Goal: Information Seeking & Learning: Learn about a topic

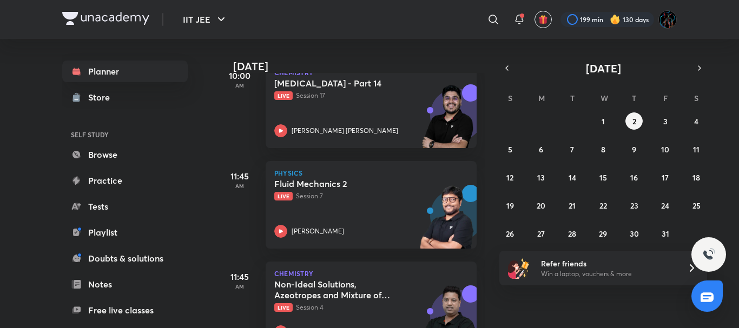
scroll to position [177, 0]
click at [356, 206] on div "Fluid Mechanics 2 Live Session 7 Pankaj Singh" at bounding box center [359, 207] width 170 height 59
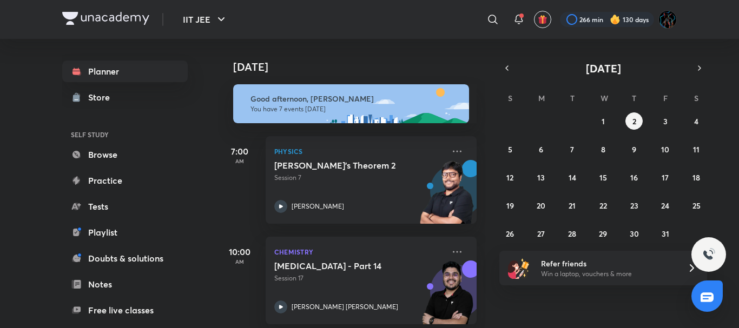
click at [611, 18] on img at bounding box center [614, 19] width 11 height 11
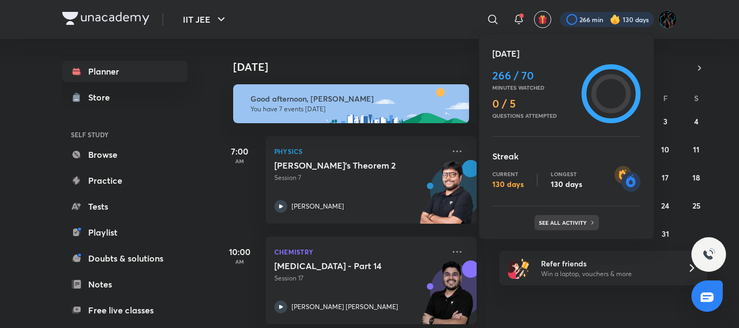
click at [554, 223] on p "See all activity" at bounding box center [564, 223] width 50 height 6
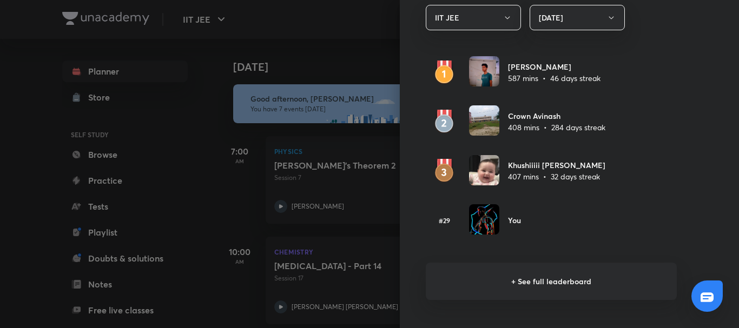
scroll to position [656, 0]
click at [524, 274] on h6 "+ See full leaderboard" at bounding box center [551, 280] width 251 height 37
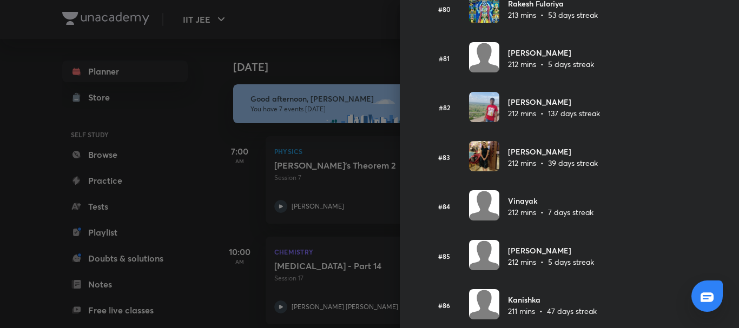
scroll to position [3992, 0]
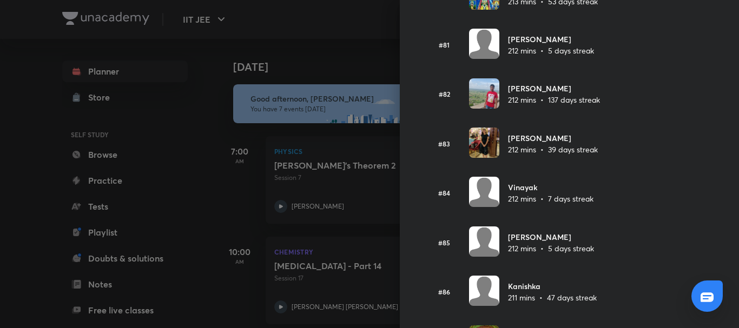
click at [357, 52] on div at bounding box center [369, 164] width 739 height 328
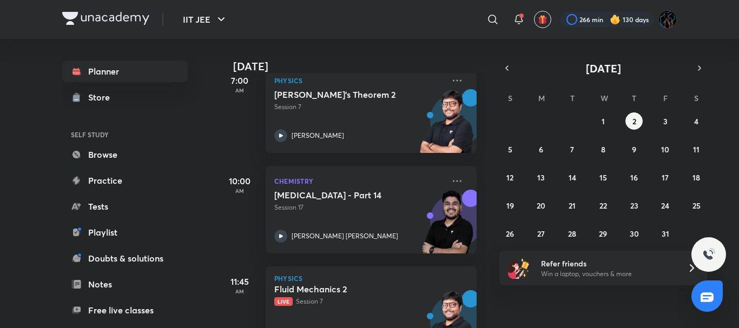
scroll to position [0, 0]
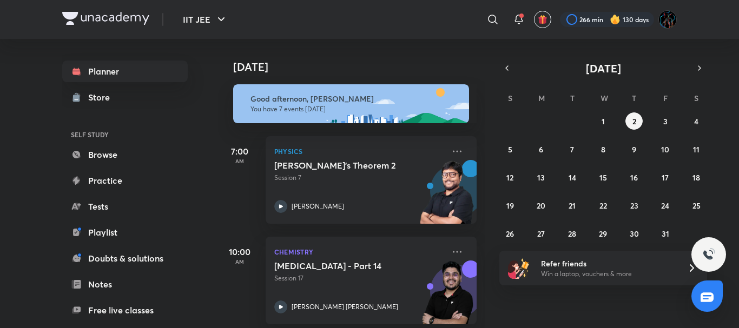
click at [399, 43] on div "[DATE]" at bounding box center [352, 56] width 269 height 35
click at [372, 28] on div "​" at bounding box center [403, 19] width 199 height 26
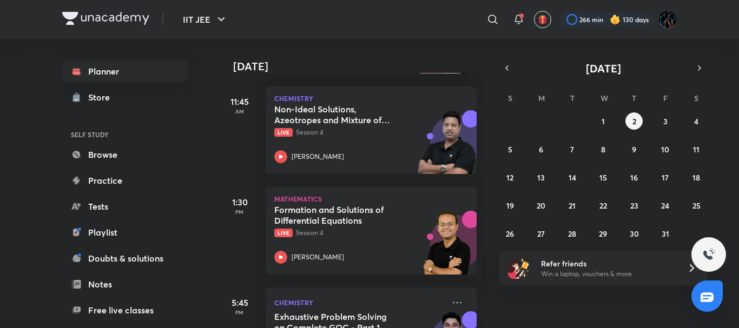
scroll to position [363, 0]
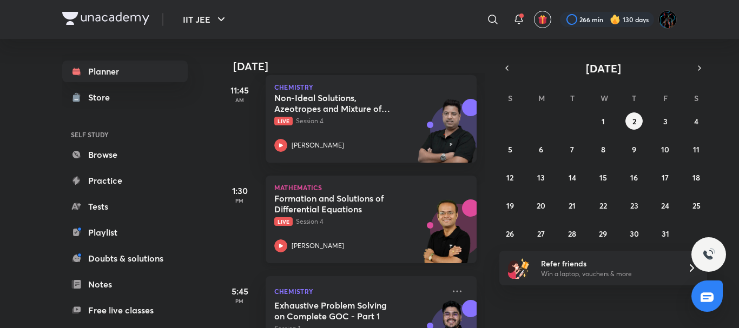
click at [363, 219] on p "Live Session 4" at bounding box center [359, 222] width 170 height 10
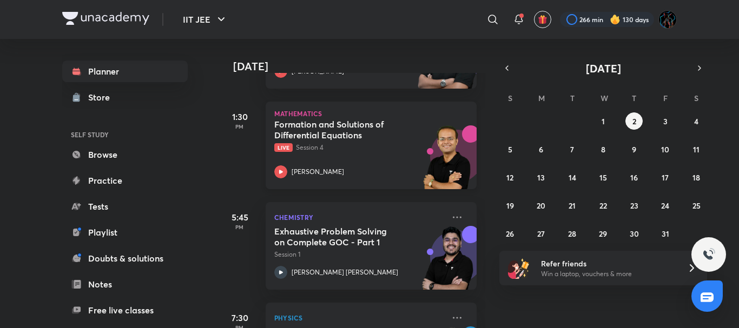
scroll to position [516, 0]
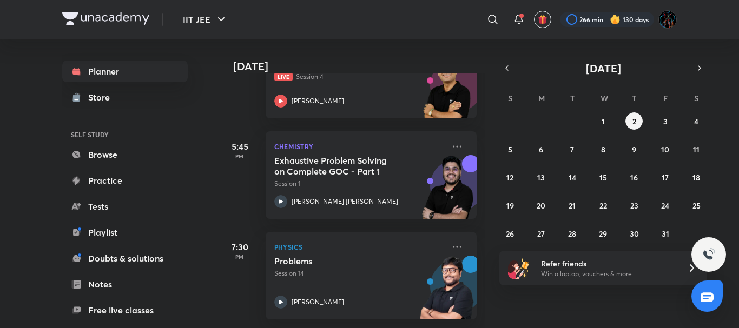
click at [443, 16] on div "​" at bounding box center [403, 19] width 199 height 26
click at [132, 31] on div "IIT JEE ​ 266 min 130 days" at bounding box center [369, 19] width 614 height 39
click at [125, 25] on div at bounding box center [105, 20] width 87 height 16
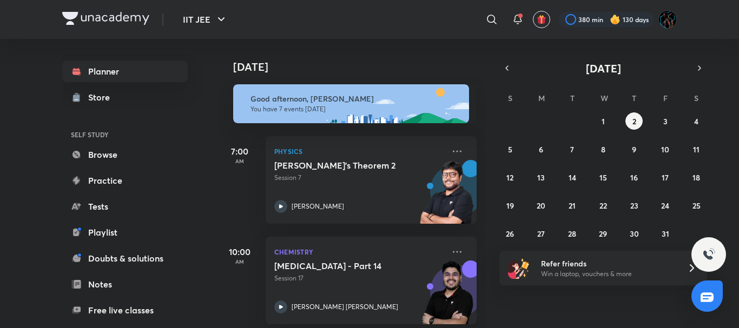
click at [622, 22] on div at bounding box center [606, 19] width 95 height 15
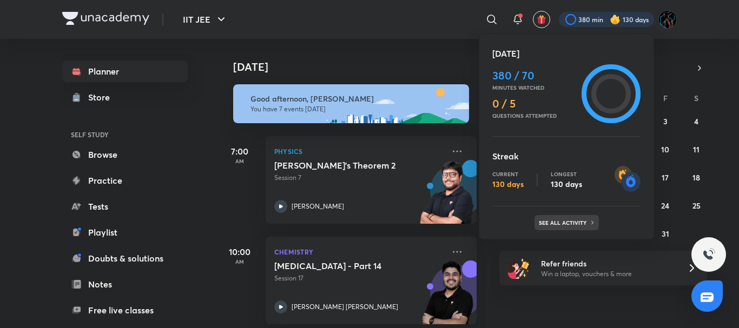
click at [560, 224] on p "See all activity" at bounding box center [564, 223] width 50 height 6
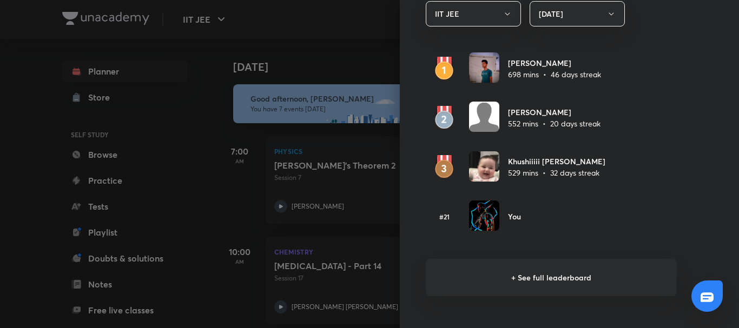
scroll to position [667, 0]
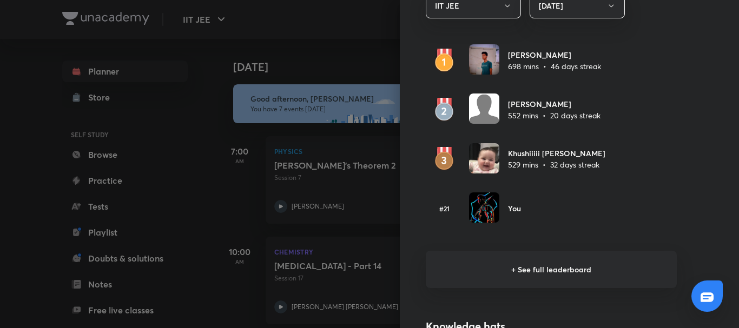
click at [520, 275] on h6 "+ See full leaderboard" at bounding box center [551, 269] width 251 height 37
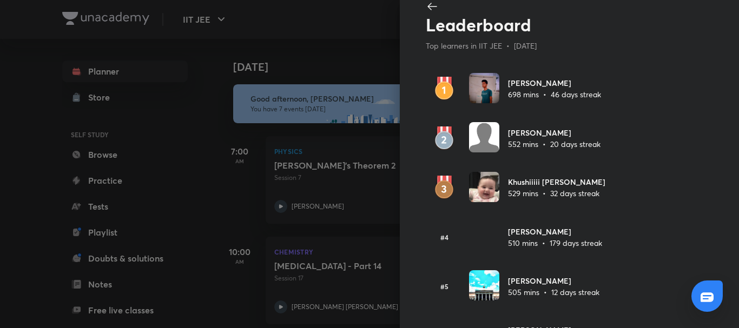
scroll to position [0, 0]
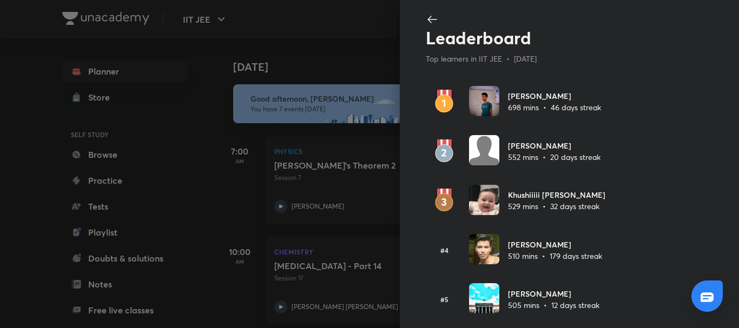
click at [326, 49] on div at bounding box center [369, 164] width 739 height 328
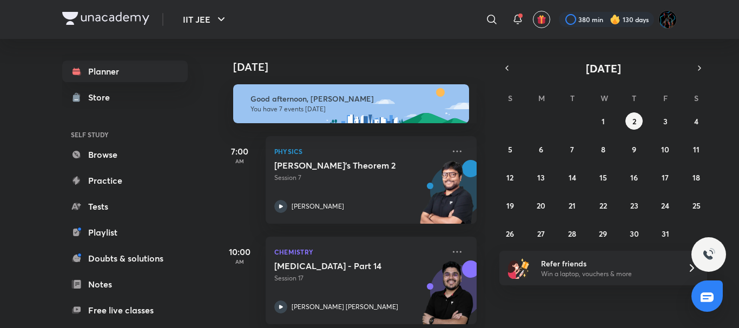
click at [397, 25] on div "​" at bounding box center [402, 19] width 199 height 26
click at [598, 123] on button "1" at bounding box center [602, 120] width 17 height 17
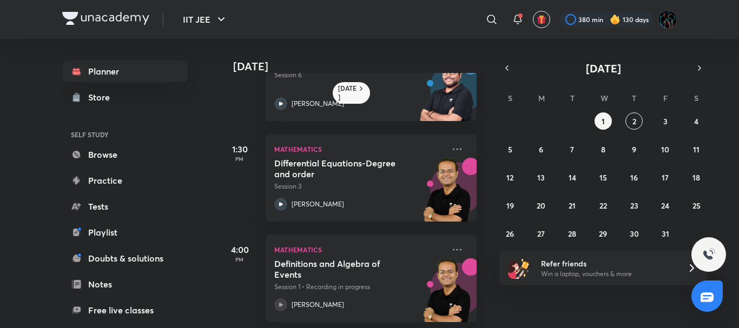
scroll to position [263, 0]
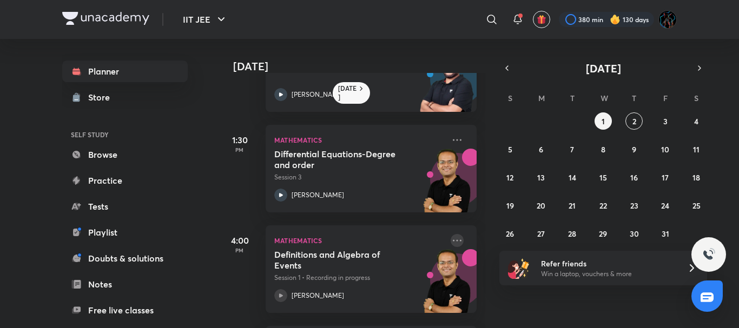
click at [452, 237] on icon at bounding box center [456, 240] width 13 height 13
click at [243, 210] on div "1:30 PM" at bounding box center [239, 169] width 43 height 88
